Goal: Transaction & Acquisition: Register for event/course

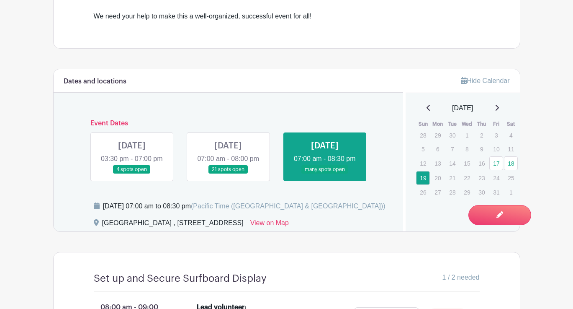
scroll to position [346, 0]
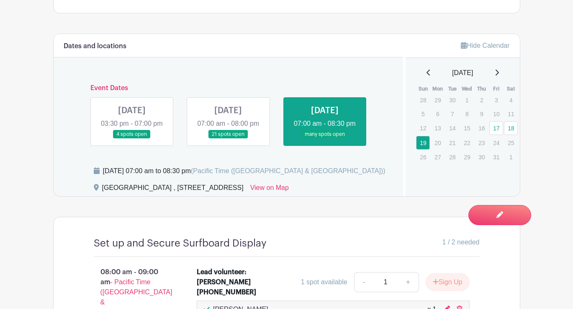
click at [228, 139] on link at bounding box center [228, 139] width 0 height 0
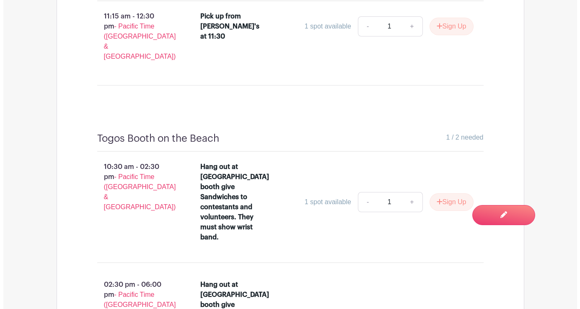
scroll to position [3787, 0]
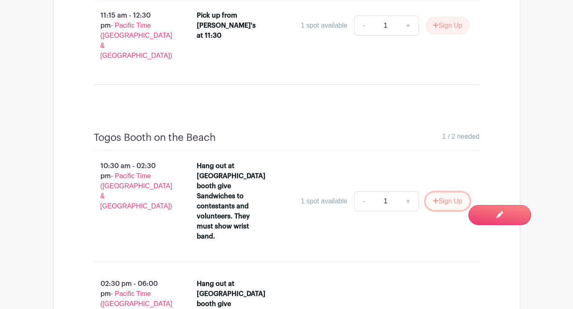
click at [439, 192] on button "Sign Up" at bounding box center [448, 201] width 44 height 18
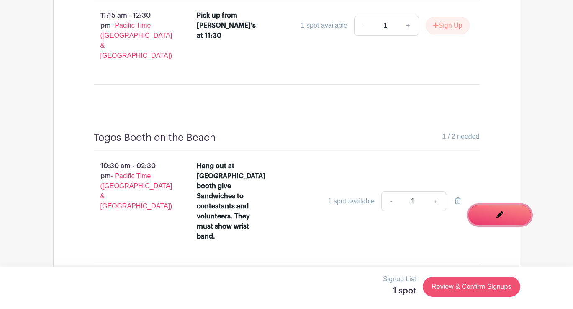
click at [501, 287] on link "Review & Confirm Signups" at bounding box center [471, 286] width 97 height 20
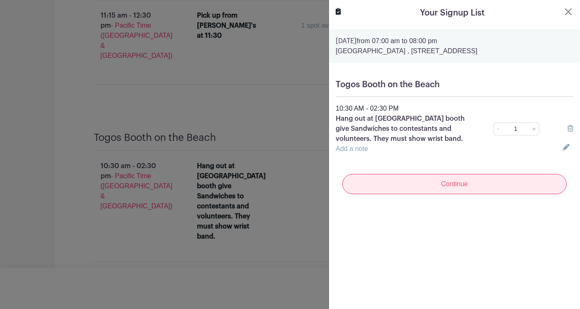
click at [466, 183] on input "Continue" at bounding box center [454, 184] width 224 height 20
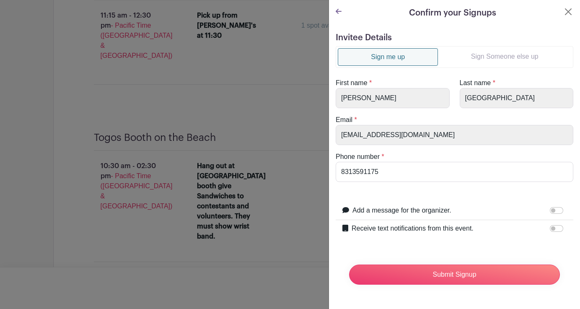
click at [505, 56] on link "Sign Someone else up" at bounding box center [504, 56] width 133 height 17
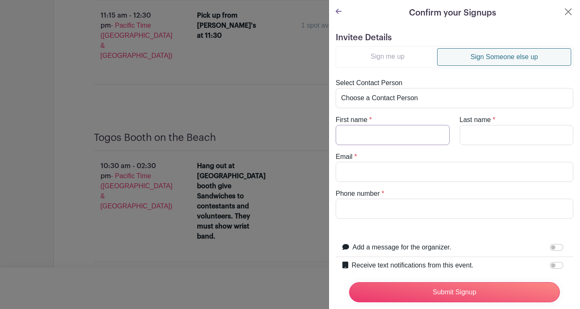
click at [393, 127] on input "First name" at bounding box center [393, 135] width 114 height 20
type input "jenner"
click at [486, 133] on input "Last name" at bounding box center [517, 135] width 114 height 20
type input "[PERSON_NAME]"
click at [343, 135] on input "jenner" at bounding box center [393, 135] width 114 height 20
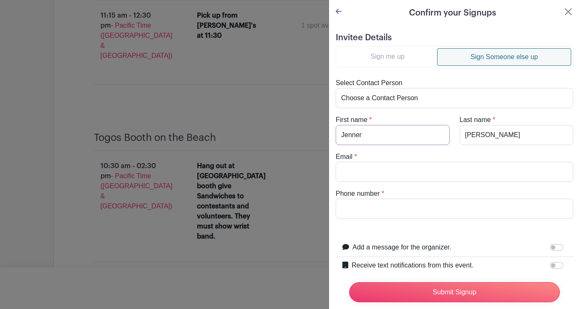
type input "Jenner"
click at [364, 172] on input "Email" at bounding box center [455, 172] width 238 height 20
paste input "[EMAIL_ADDRESS][DOMAIN_NAME]"
type input "[EMAIL_ADDRESS][DOMAIN_NAME]"
click at [357, 205] on input "Phone number" at bounding box center [455, 209] width 238 height 20
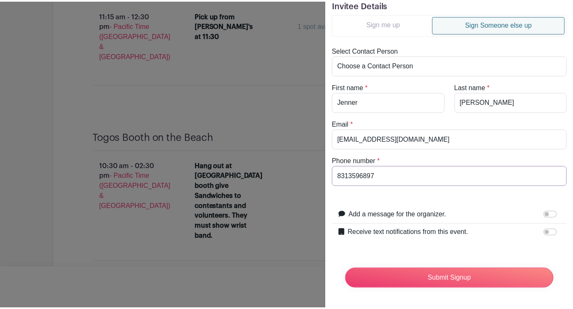
scroll to position [39, 0]
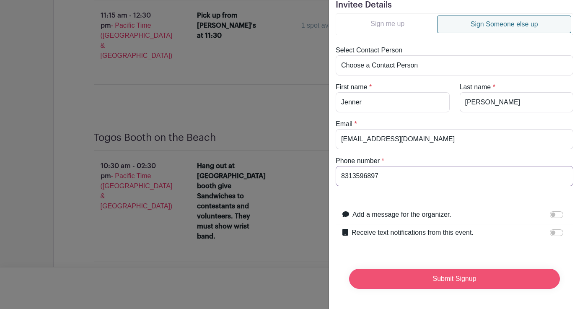
type input "8313596897"
click at [438, 269] on input "Submit Signup" at bounding box center [454, 279] width 211 height 20
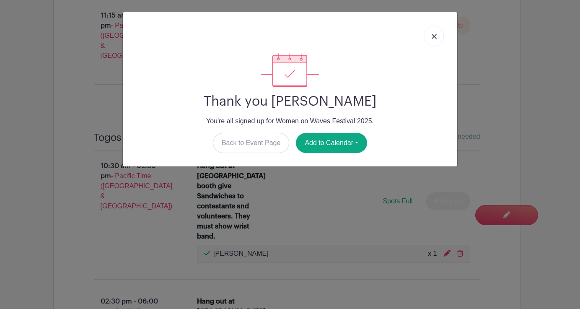
click at [434, 34] on img at bounding box center [433, 36] width 5 height 5
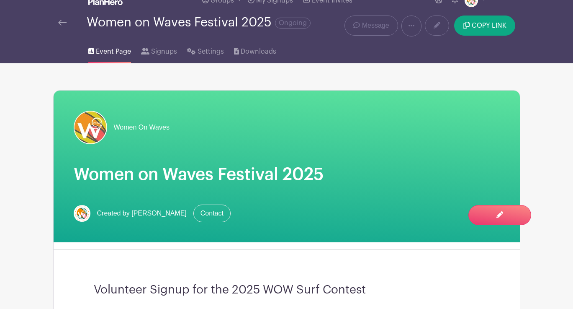
scroll to position [0, 0]
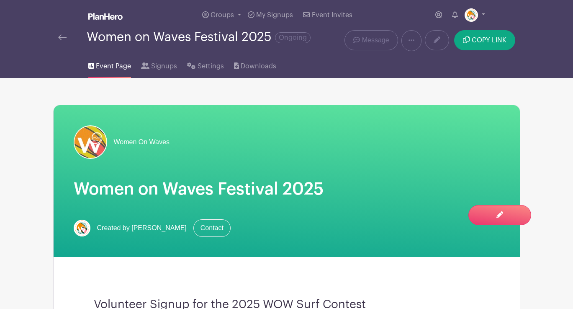
click at [64, 35] on img at bounding box center [62, 37] width 8 height 6
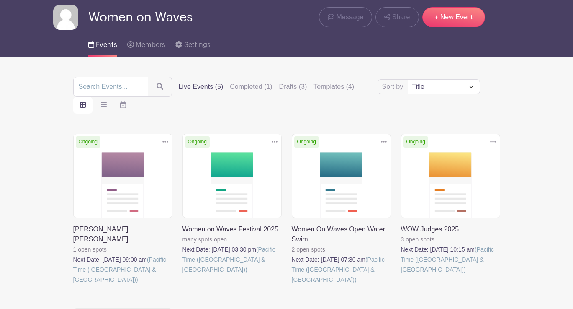
scroll to position [30, 0]
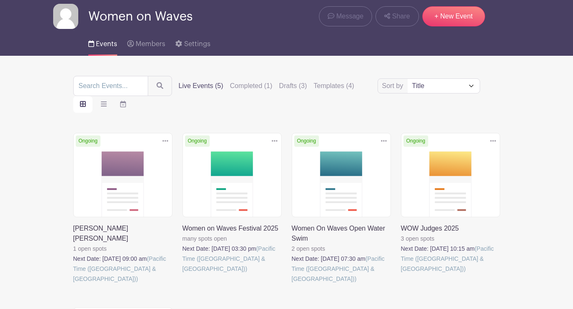
click at [73, 284] on link at bounding box center [73, 284] width 0 height 0
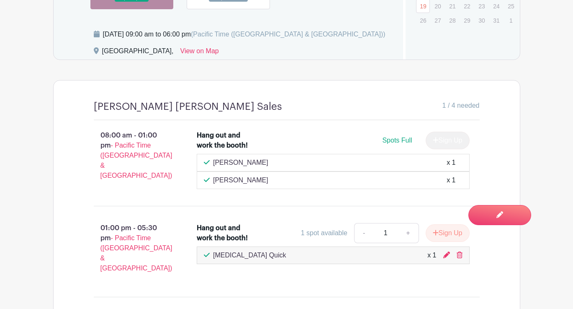
scroll to position [624, 0]
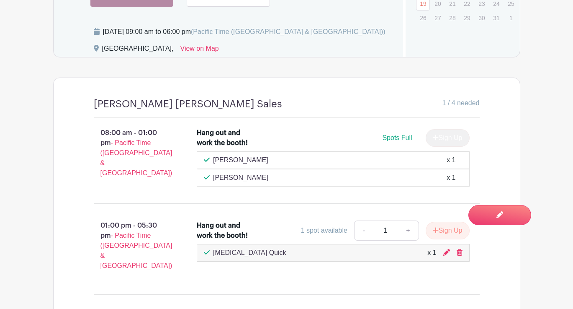
click at [448, 183] on div "x 1" at bounding box center [451, 178] width 9 height 10
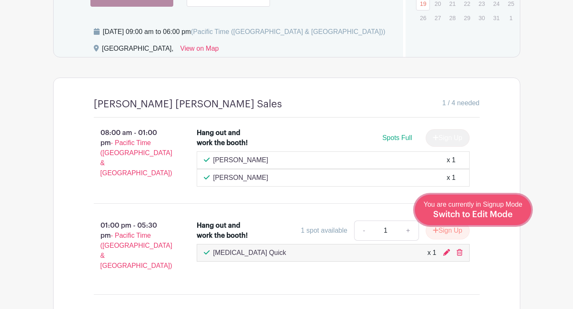
click at [497, 213] on span "Switch to Edit Mode" at bounding box center [474, 214] width 80 height 8
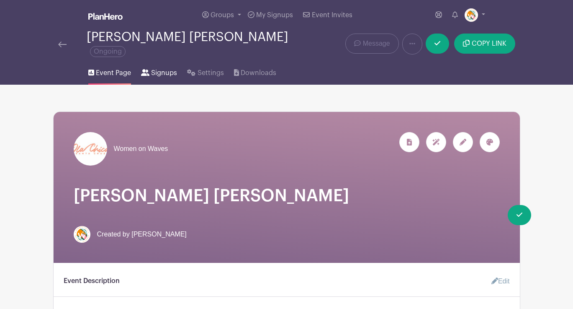
click at [169, 68] on span "Signups" at bounding box center [164, 73] width 26 height 10
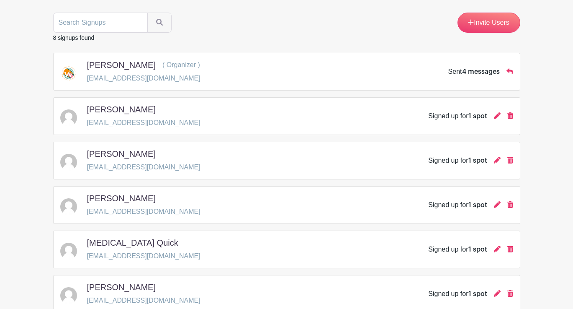
scroll to position [103, 0]
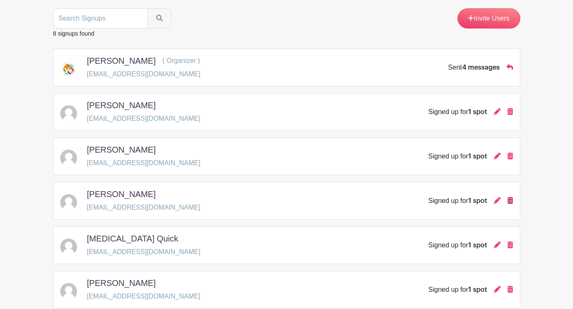
click at [511, 197] on icon at bounding box center [511, 200] width 6 height 7
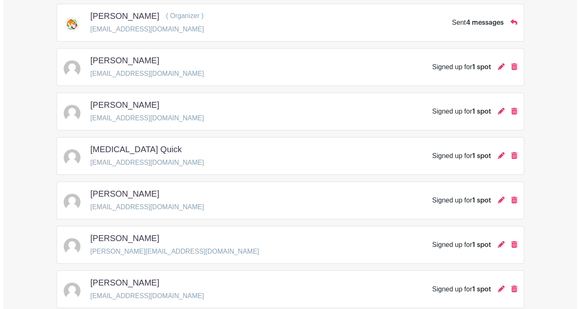
scroll to position [166, 0]
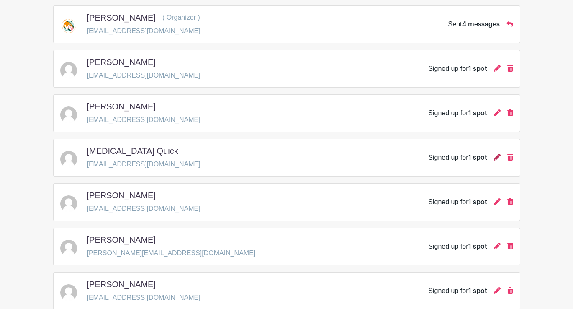
click at [496, 154] on icon at bounding box center [497, 157] width 7 height 7
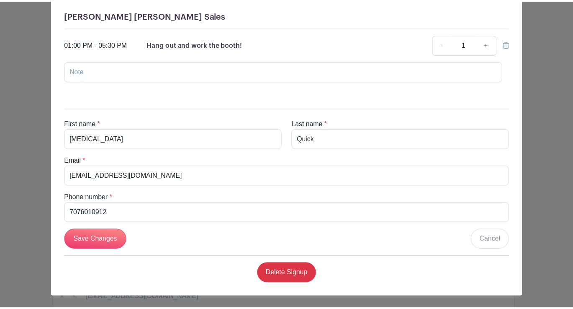
scroll to position [0, 0]
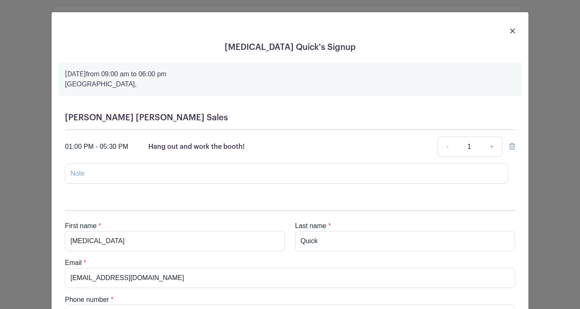
click at [510, 29] on img at bounding box center [512, 30] width 5 height 5
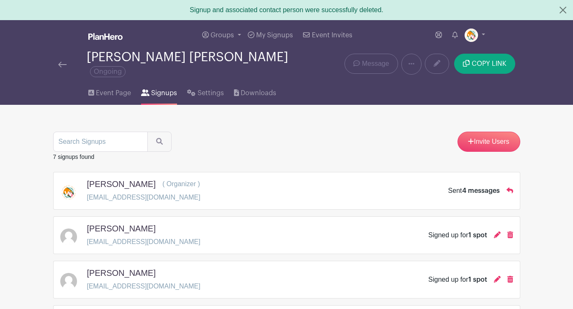
click at [62, 62] on img at bounding box center [62, 65] width 8 height 6
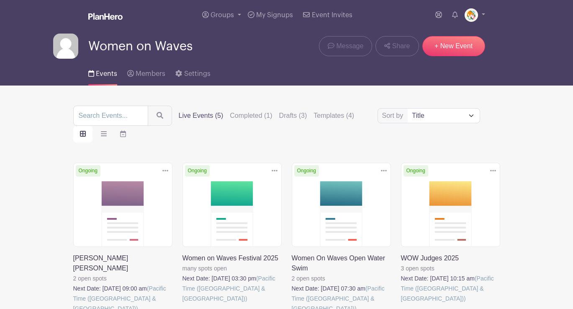
click at [73, 308] on link at bounding box center [73, 313] width 0 height 0
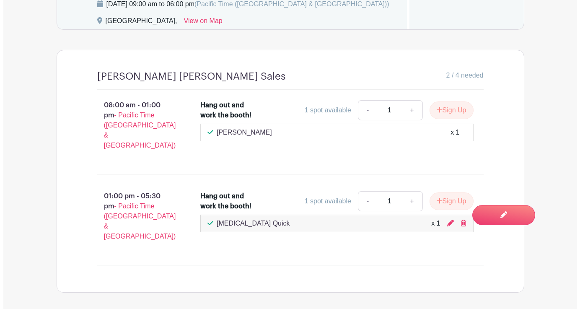
scroll to position [662, 0]
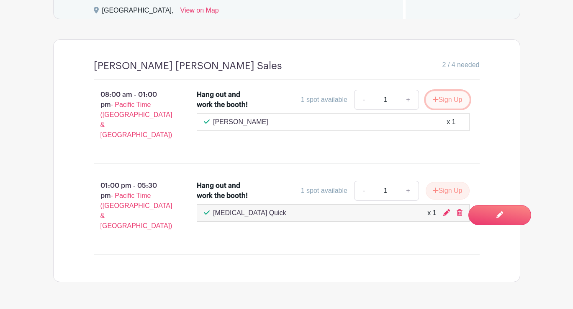
click at [446, 106] on button "Sign Up" at bounding box center [448, 100] width 44 height 18
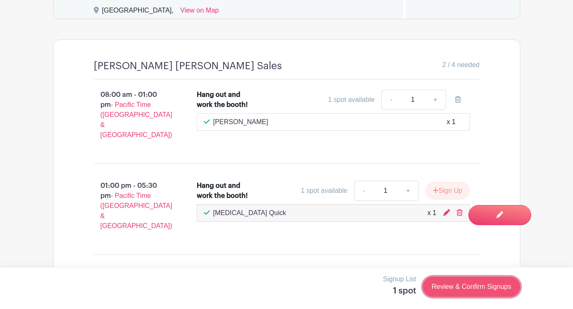
click at [502, 287] on link "Review & Confirm Signups" at bounding box center [471, 286] width 97 height 20
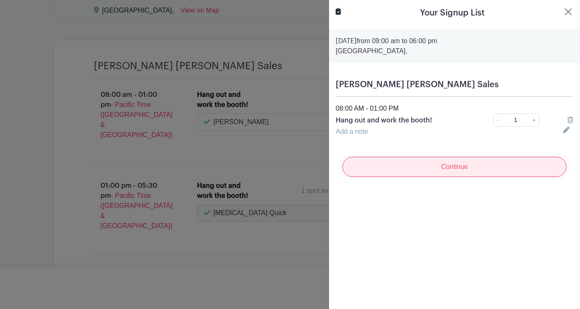
click at [436, 164] on input "Continue" at bounding box center [454, 167] width 224 height 20
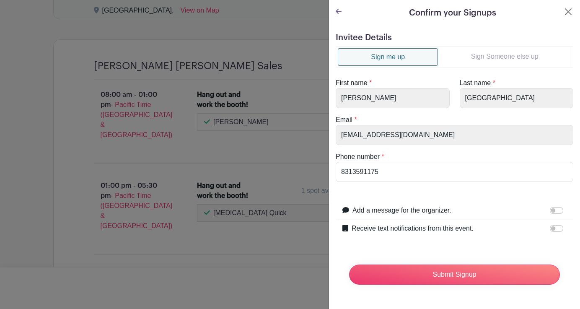
click at [501, 52] on link "Sign Someone else up" at bounding box center [504, 56] width 133 height 17
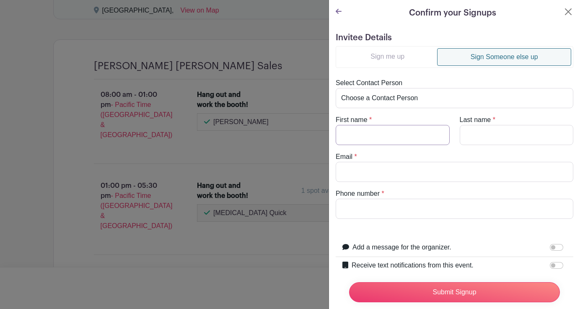
click at [377, 136] on input "First name" at bounding box center [393, 135] width 114 height 20
type input "[MEDICAL_DATA]"
click at [470, 133] on input "Last name" at bounding box center [517, 135] width 114 height 20
type input "a"
type input "Quick"
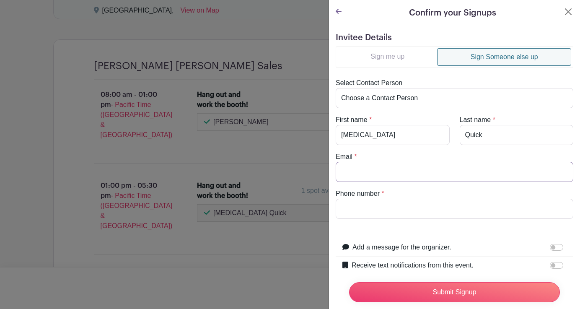
click at [410, 175] on input "Email" at bounding box center [455, 172] width 238 height 20
type input "[EMAIL_ADDRESS][DOMAIN_NAME]"
click at [395, 211] on input "Phone number" at bounding box center [455, 209] width 238 height 20
type input "7076010912"
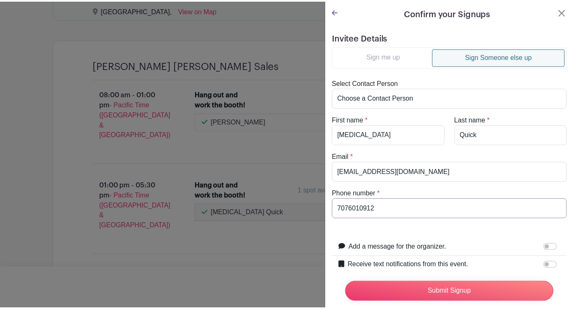
scroll to position [39, 0]
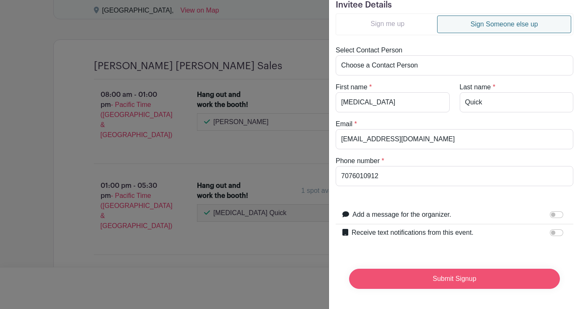
click at [509, 274] on input "Submit Signup" at bounding box center [454, 279] width 211 height 20
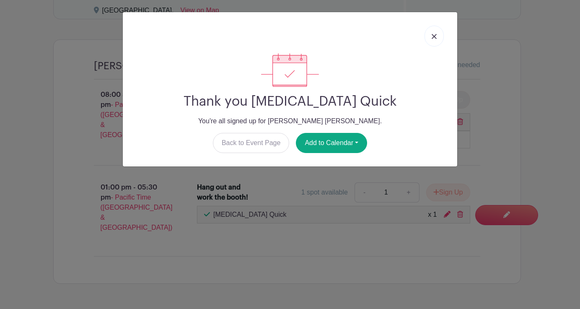
click at [433, 36] on img at bounding box center [433, 36] width 5 height 5
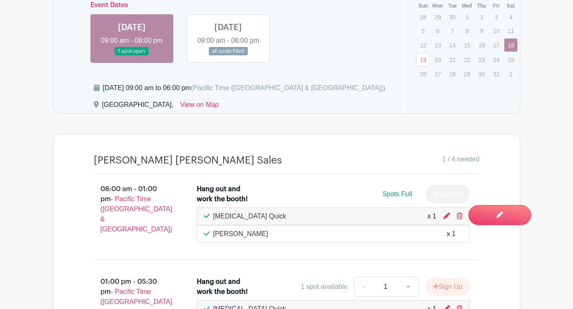
scroll to position [567, 0]
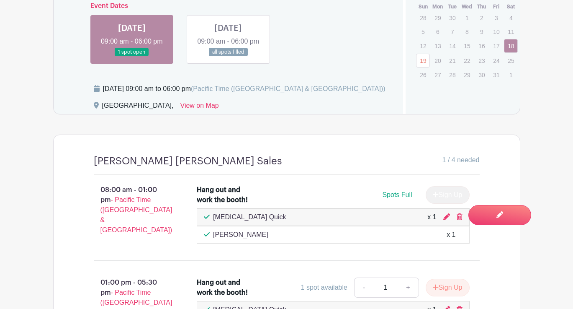
click at [228, 57] on link at bounding box center [228, 57] width 0 height 0
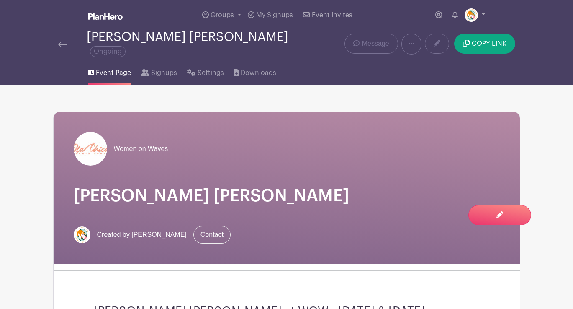
click at [62, 41] on img at bounding box center [62, 44] width 8 height 6
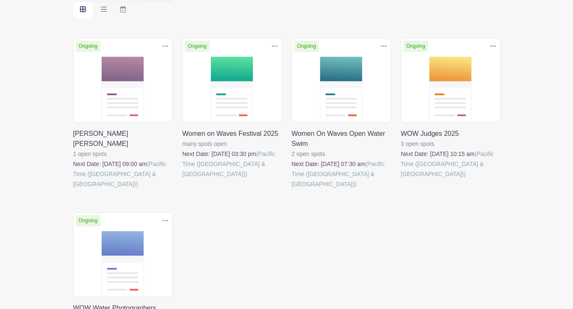
scroll to position [123, 0]
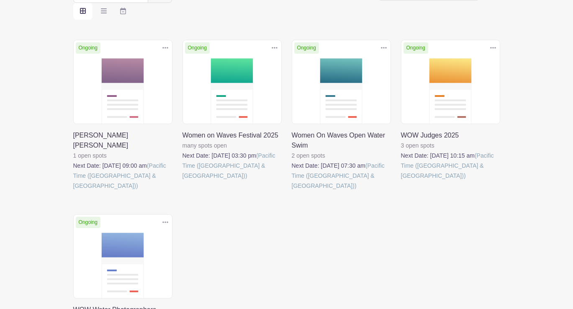
click at [183, 181] on link at bounding box center [183, 181] width 0 height 0
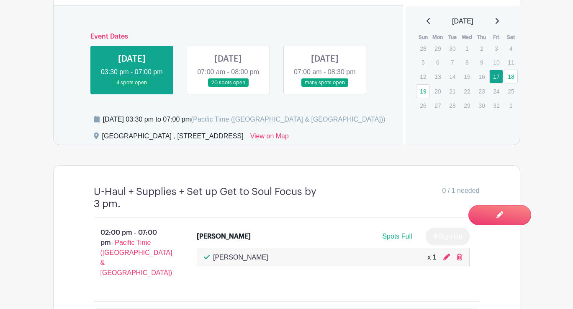
scroll to position [396, 0]
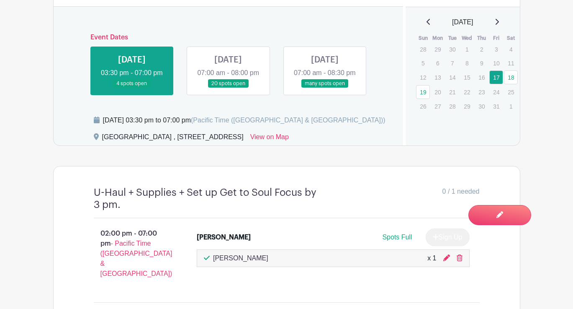
click at [325, 88] on link at bounding box center [325, 88] width 0 height 0
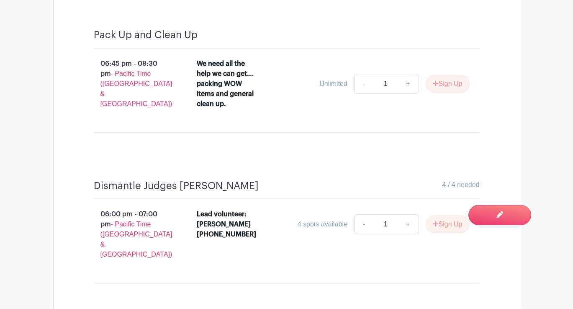
scroll to position [3408, 0]
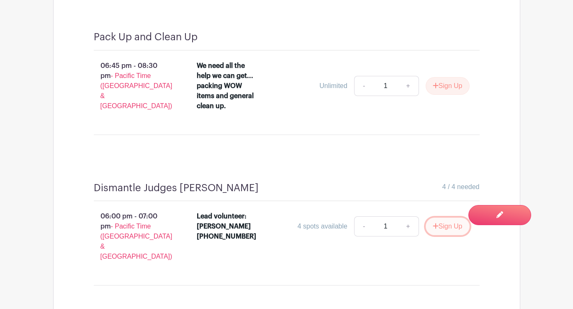
click at [451, 217] on button "Sign Up" at bounding box center [448, 226] width 44 height 18
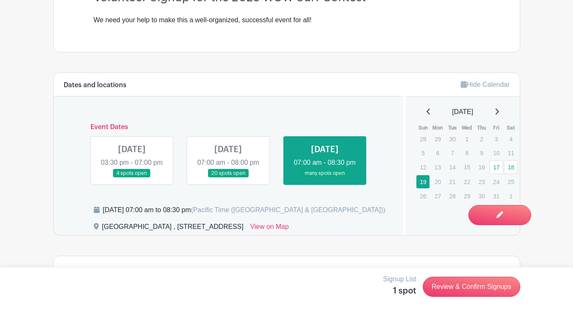
scroll to position [312, 0]
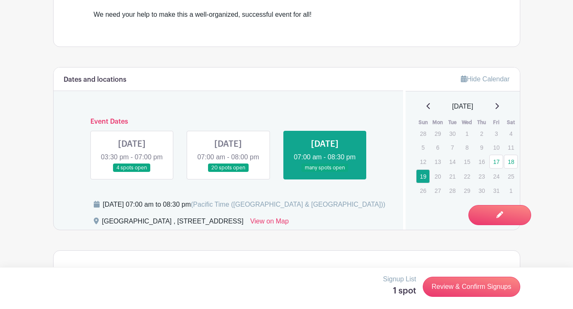
click at [228, 172] on link at bounding box center [228, 172] width 0 height 0
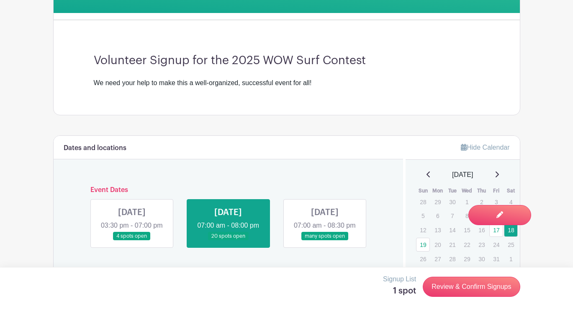
scroll to position [249, 0]
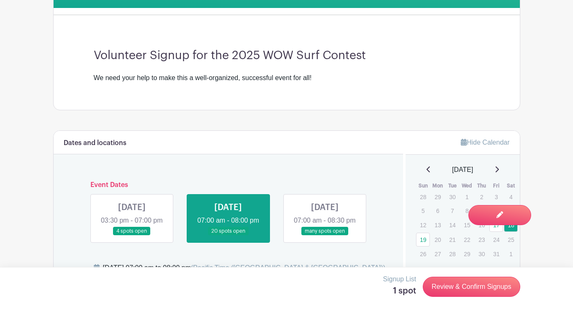
click at [325, 235] on link at bounding box center [325, 235] width 0 height 0
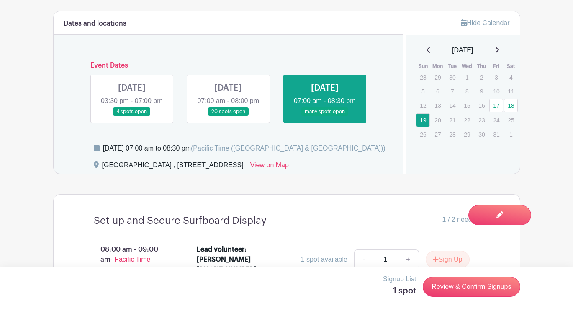
scroll to position [373, 0]
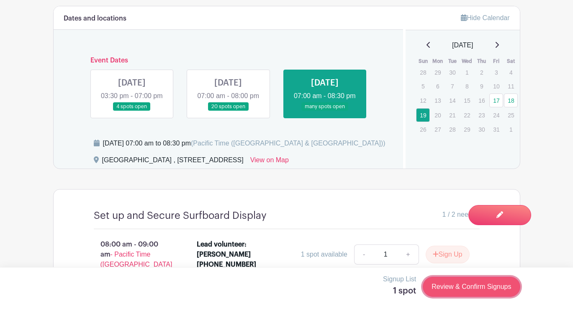
click at [478, 284] on link "Review & Confirm Signups" at bounding box center [471, 286] width 97 height 20
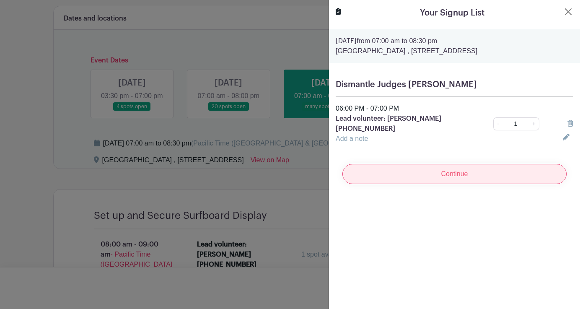
click at [460, 178] on input "Continue" at bounding box center [454, 174] width 224 height 20
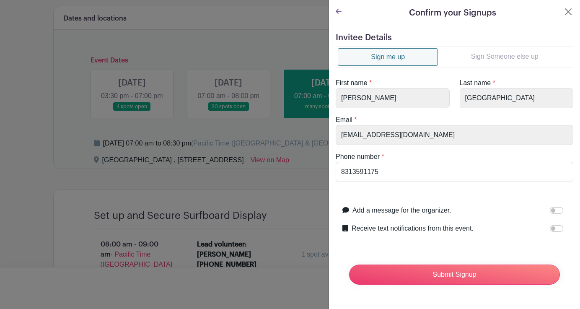
click at [511, 55] on link "Sign Someone else up" at bounding box center [504, 56] width 133 height 17
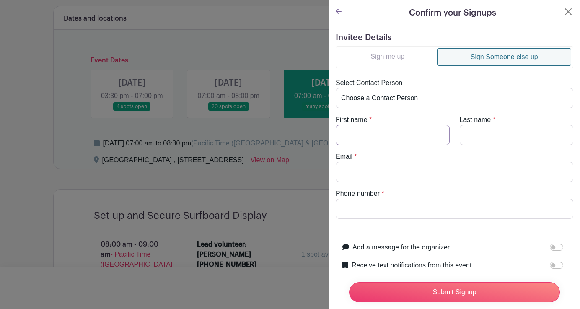
click at [377, 140] on input "First name" at bounding box center [393, 135] width 114 height 20
type input "[PERSON_NAME]"
click at [473, 130] on input "Last name" at bounding box center [517, 135] width 114 height 20
type input "[PERSON_NAME]"
click at [360, 171] on input "Email" at bounding box center [455, 172] width 238 height 20
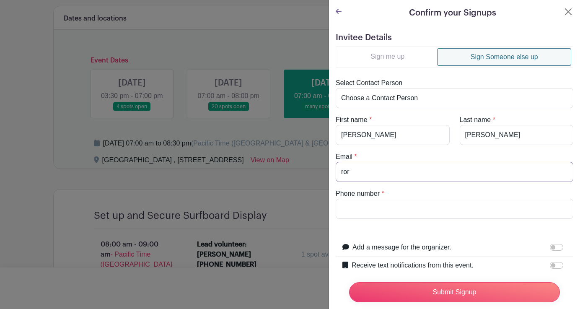
type input "[PERSON_NAME][EMAIL_ADDRESS][DOMAIN_NAME]"
click at [382, 205] on input "Phone number" at bounding box center [455, 209] width 238 height 20
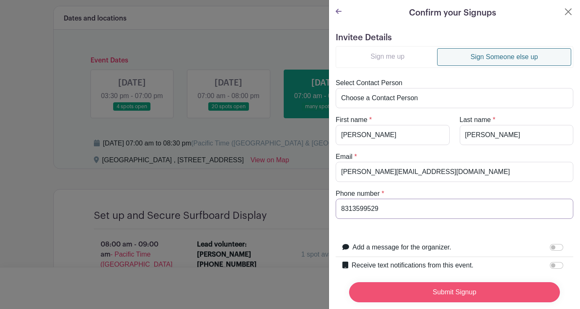
type input "8313599529"
click at [442, 288] on input "Submit Signup" at bounding box center [454, 292] width 211 height 20
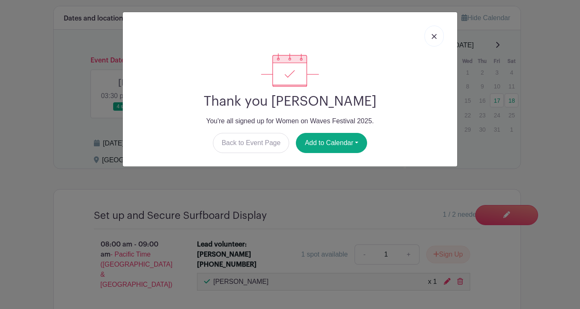
click at [432, 37] on img at bounding box center [433, 36] width 5 height 5
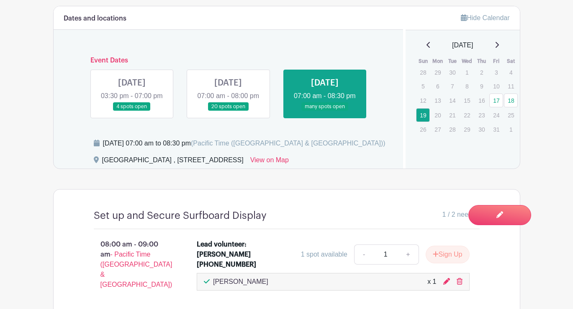
scroll to position [0, 0]
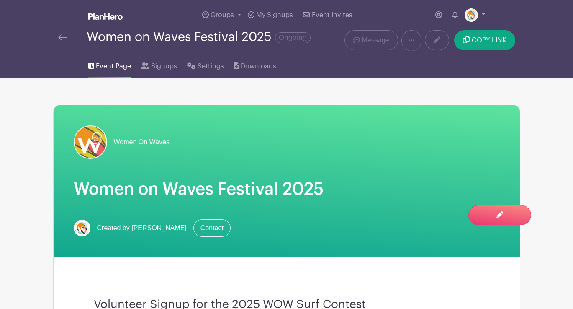
click at [63, 39] on img at bounding box center [62, 37] width 8 height 6
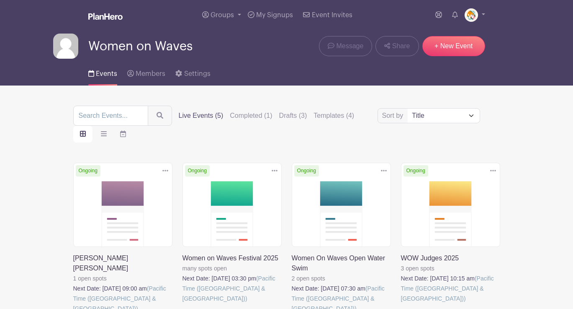
click at [73, 308] on link at bounding box center [73, 313] width 0 height 0
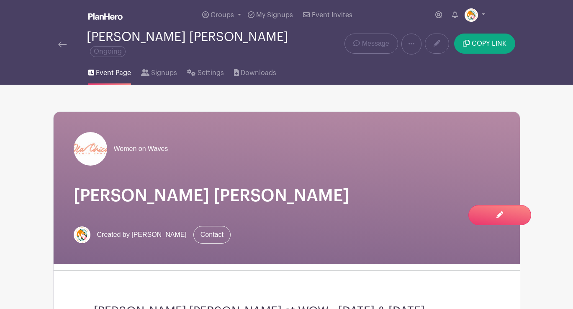
click at [63, 41] on img at bounding box center [62, 44] width 8 height 6
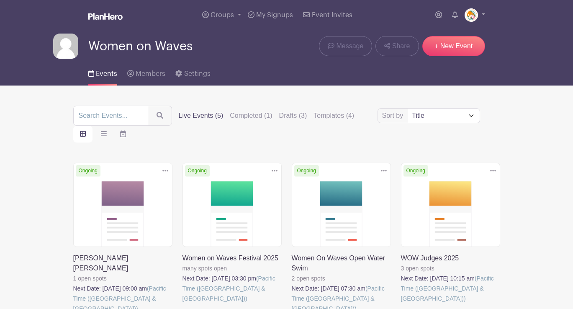
click at [183, 303] on link at bounding box center [183, 303] width 0 height 0
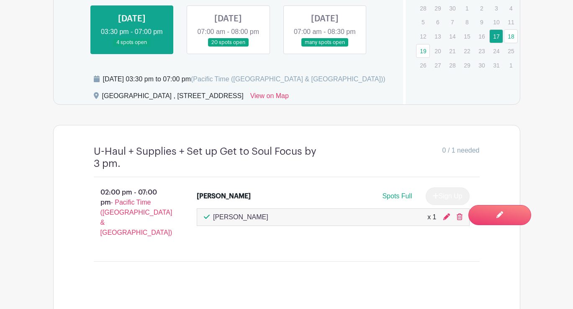
scroll to position [411, 0]
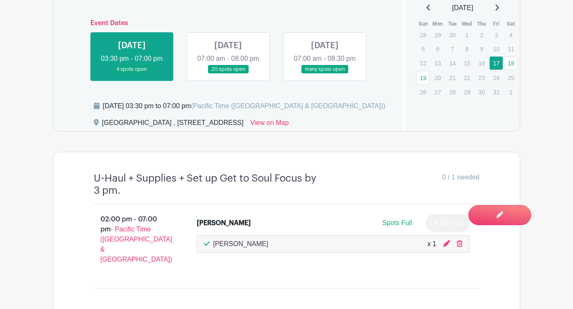
click at [228, 74] on link at bounding box center [228, 74] width 0 height 0
